Goal: Task Accomplishment & Management: Complete application form

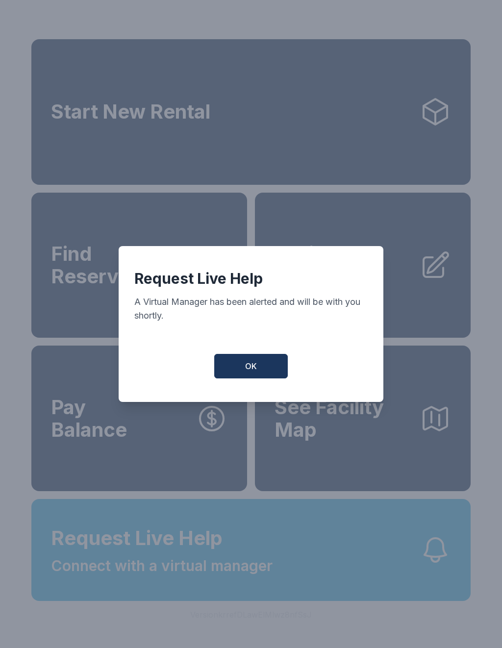
click at [264, 370] on button "OK" at bounding box center [251, 366] width 74 height 25
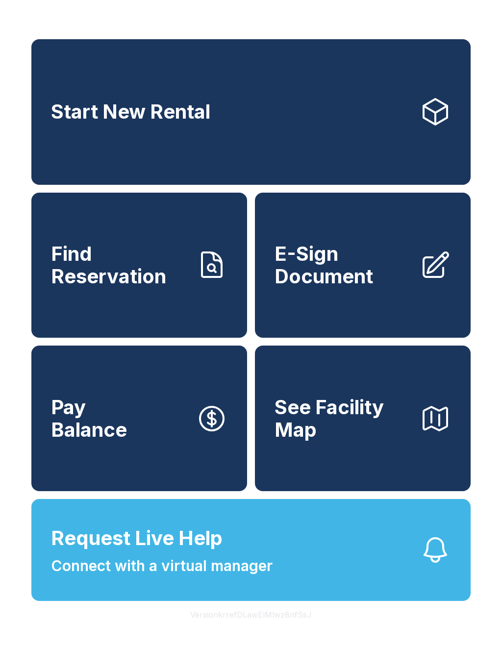
click at [402, 582] on button "Request Live Help Connect with a virtual manager" at bounding box center [251, 550] width 440 height 102
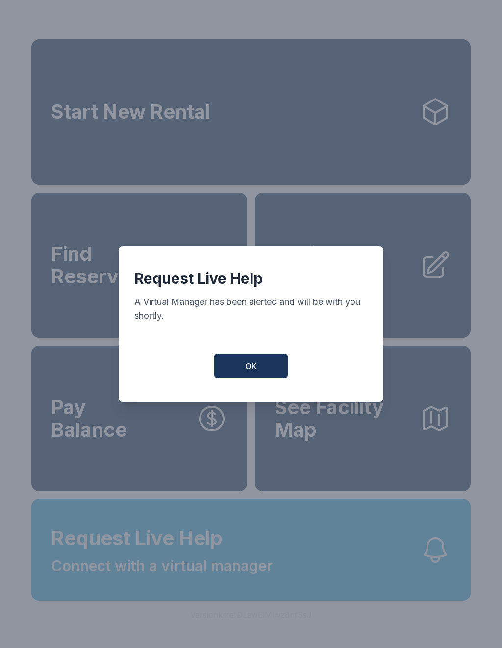
click at [272, 379] on button "OK" at bounding box center [251, 366] width 74 height 25
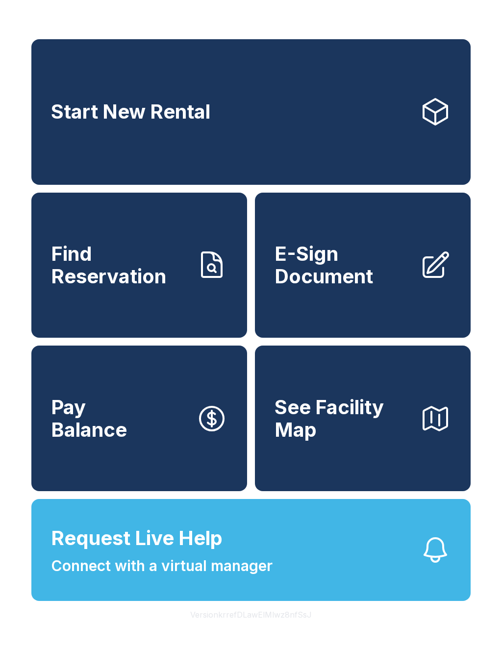
click at [275, 387] on div "Request Live Help A Virtual Manager has been alerted and will be with you short…" at bounding box center [252, 324] width 252 height 148
click at [326, 254] on span "E-Sign Document" at bounding box center [343, 265] width 137 height 45
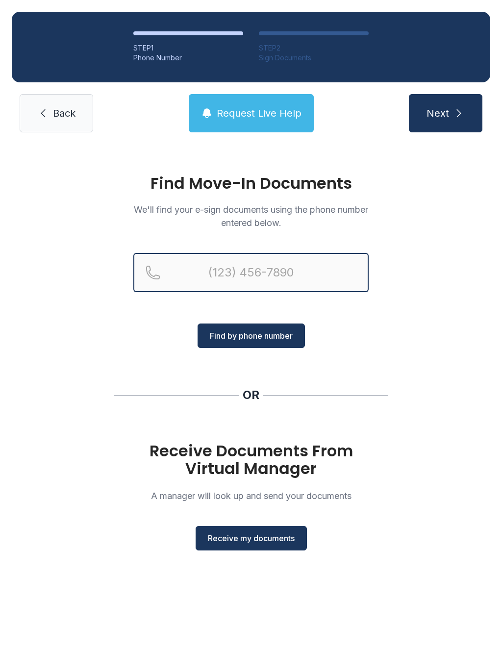
click at [251, 268] on input "Reservation phone number" at bounding box center [250, 272] width 235 height 39
type input "[PHONE_NUMBER]"
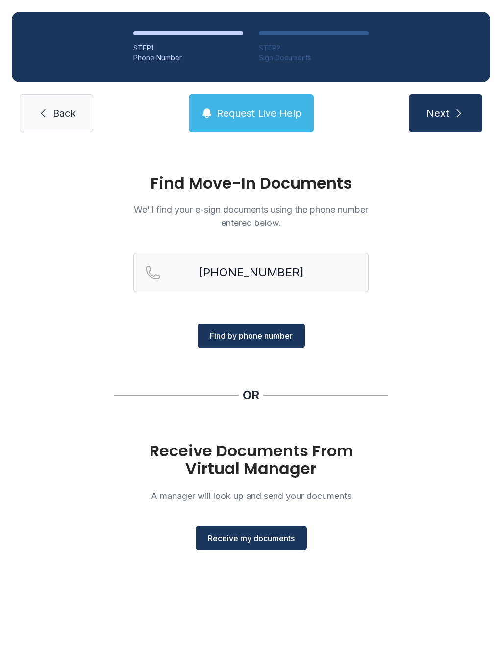
click at [279, 333] on span "Find by phone number" at bounding box center [251, 336] width 83 height 12
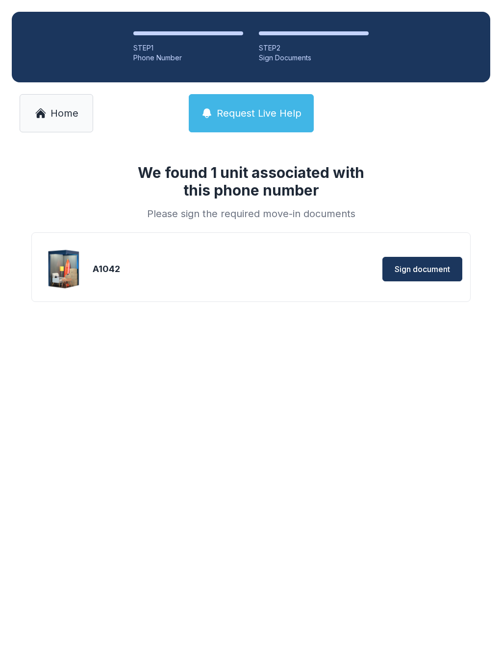
click at [413, 278] on button "Sign document" at bounding box center [423, 269] width 80 height 25
click at [331, 278] on div "Sign document Unable to retrieve document" at bounding box center [363, 269] width 198 height 38
click at [43, 141] on div "STEP 1 Phone Number STEP 2 Sign Documents Home Request Live Help" at bounding box center [251, 72] width 502 height 144
click at [55, 111] on span "Home" at bounding box center [65, 113] width 28 height 14
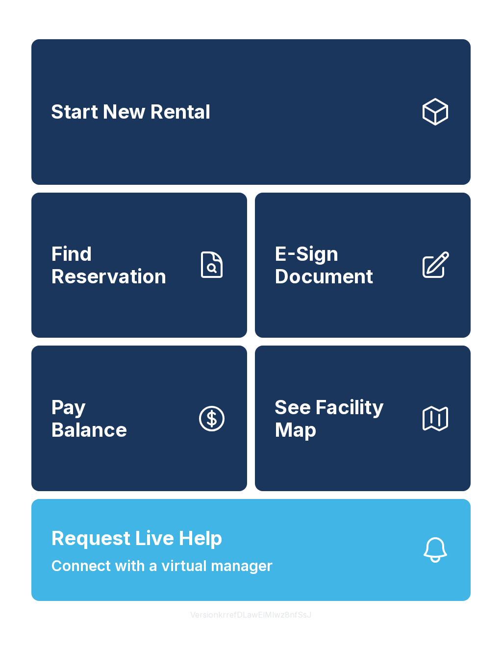
click at [311, 576] on button "Request Live Help Connect with a virtual manager" at bounding box center [251, 550] width 440 height 102
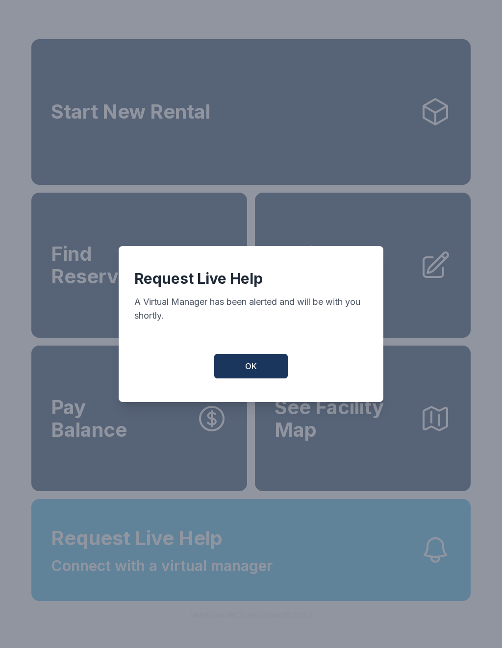
click at [260, 365] on button "OK" at bounding box center [251, 366] width 74 height 25
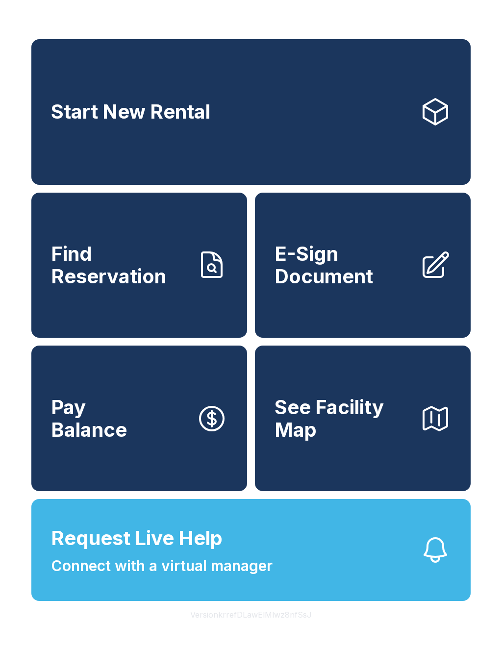
click at [187, 553] on span "Request Live Help" at bounding box center [137, 538] width 172 height 29
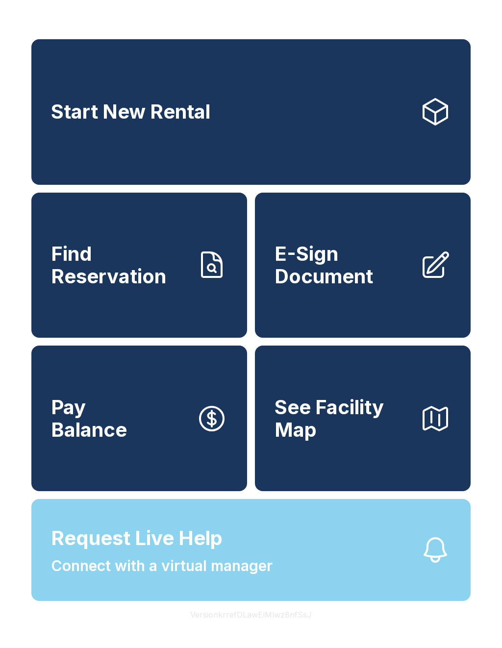
click at [264, 379] on button "See Facility Map" at bounding box center [363, 419] width 216 height 146
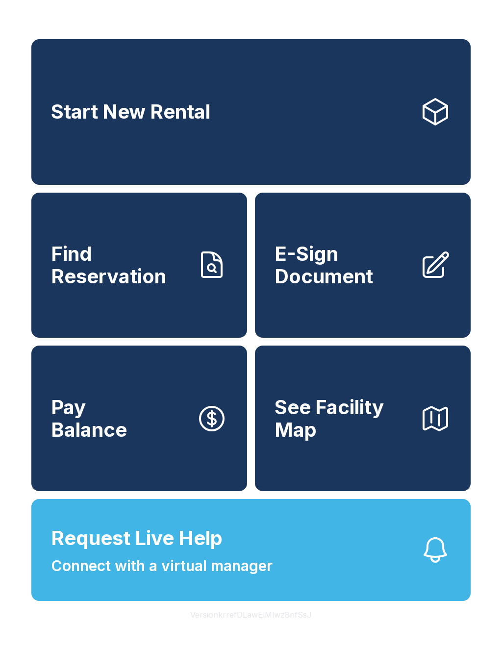
click at [188, 424] on button "Pay Balance" at bounding box center [139, 419] width 216 height 146
click at [364, 260] on span "E-Sign Document" at bounding box center [343, 265] width 137 height 45
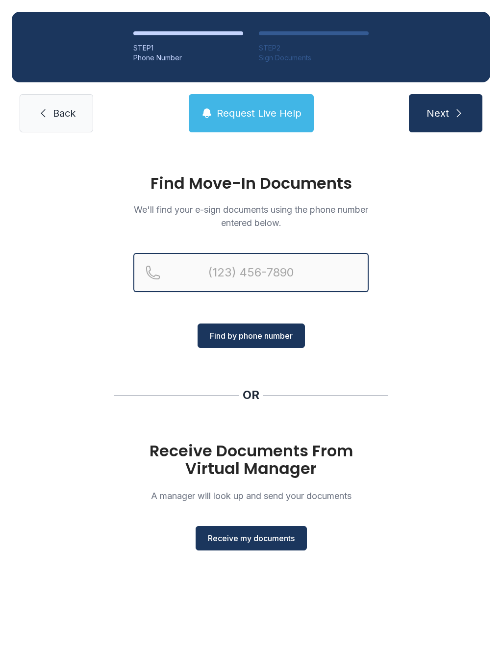
click at [281, 272] on input "Reservation phone number" at bounding box center [250, 272] width 235 height 39
type input "("
